Goal: Task Accomplishment & Management: Manage account settings

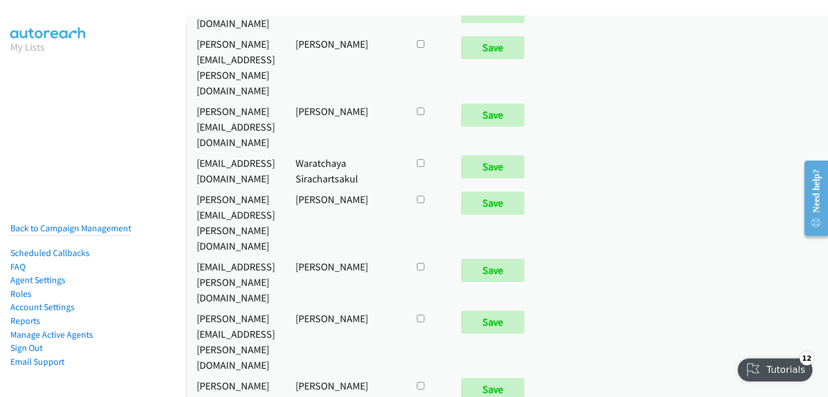
scroll to position [210, 0]
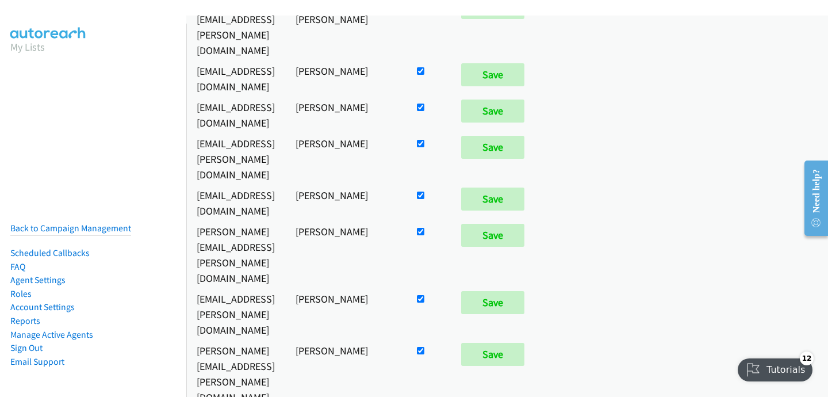
checkbox input "false"
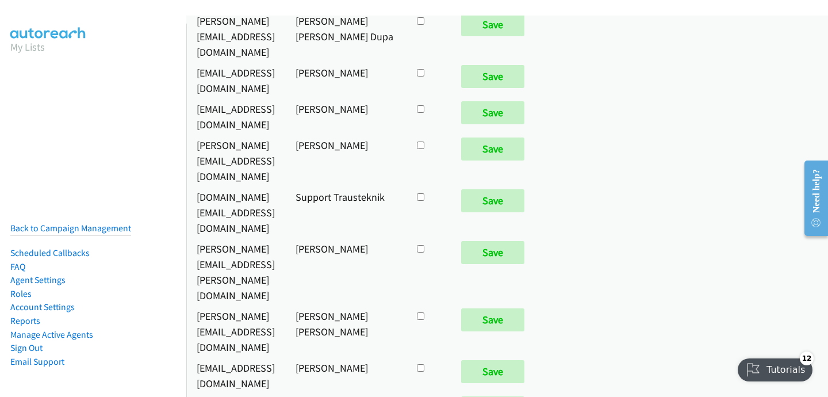
scroll to position [5439, 0]
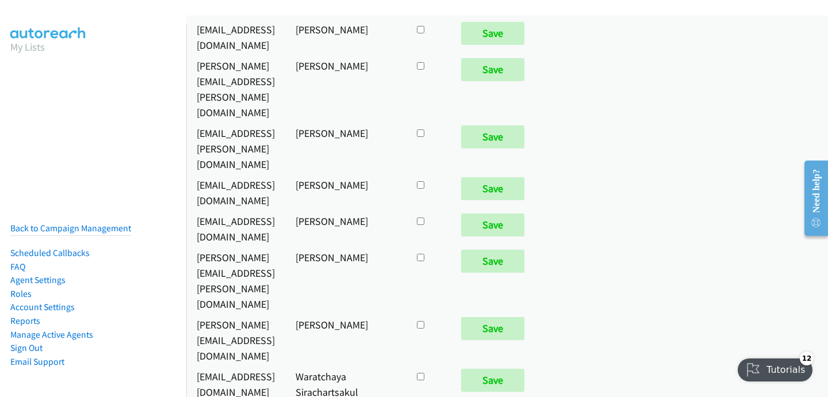
checkbox input "true"
